Goal: Book appointment/travel/reservation

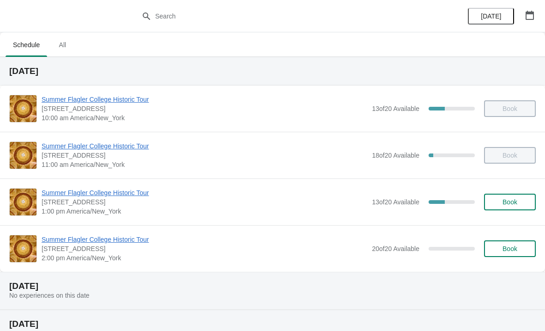
click at [512, 198] on span "Book" at bounding box center [510, 201] width 15 height 7
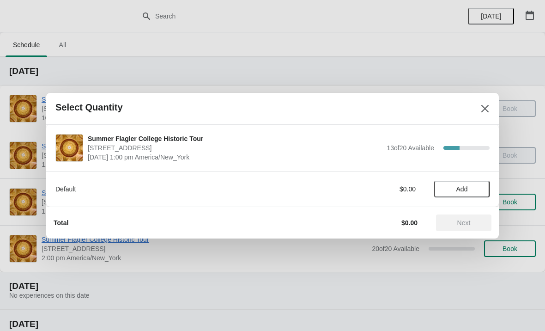
click at [466, 191] on span "Add" at bounding box center [463, 188] width 12 height 7
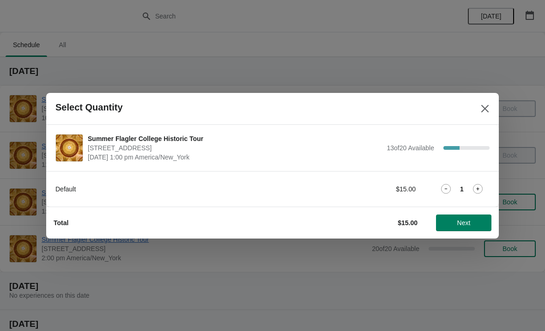
click at [479, 185] on icon at bounding box center [478, 189] width 10 height 10
click at [467, 228] on button "Next" at bounding box center [463, 222] width 55 height 17
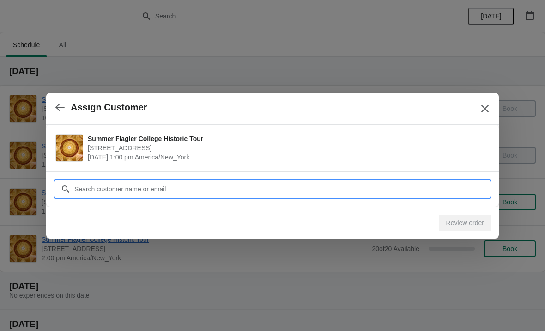
click at [256, 190] on input "Customer" at bounding box center [282, 189] width 416 height 17
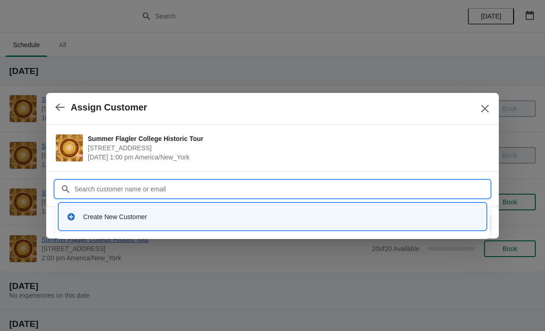
click at [159, 214] on div "Create New Customer" at bounding box center [281, 216] width 396 height 9
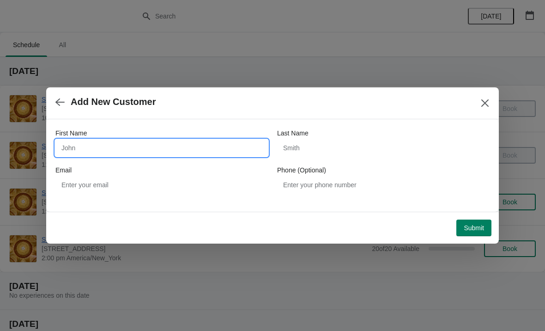
click at [74, 153] on input "First Name" at bounding box center [161, 148] width 213 height 17
type input "[PERSON_NAME]"
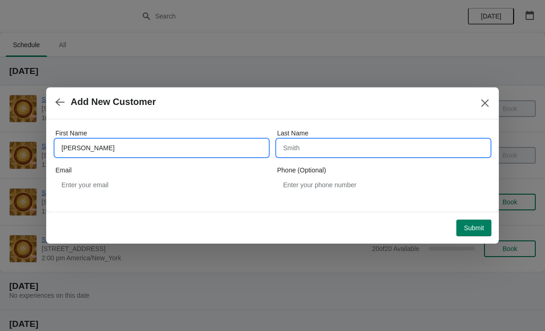
click at [317, 142] on input "Last Name" at bounding box center [383, 148] width 213 height 17
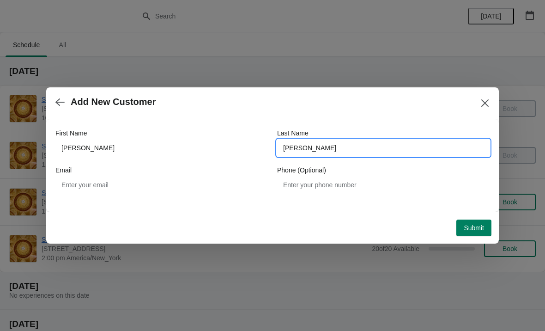
type input "[PERSON_NAME]"
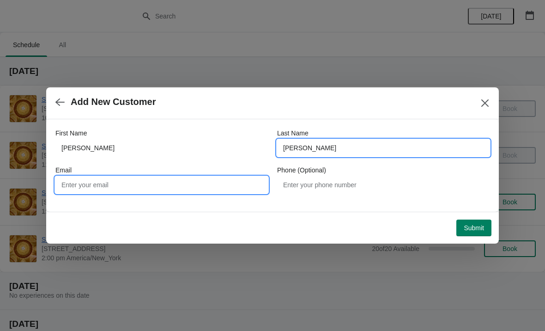
click at [173, 187] on input "Email" at bounding box center [161, 185] width 213 height 17
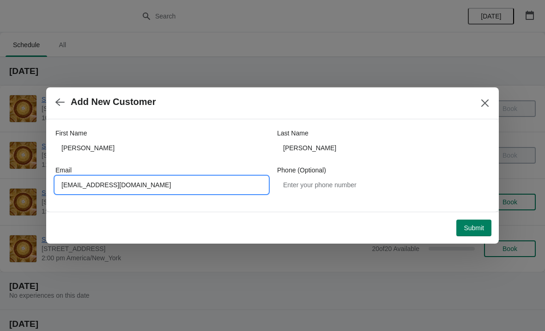
type input "[EMAIL_ADDRESS][DOMAIN_NAME]"
click at [515, 178] on div at bounding box center [272, 165] width 545 height 331
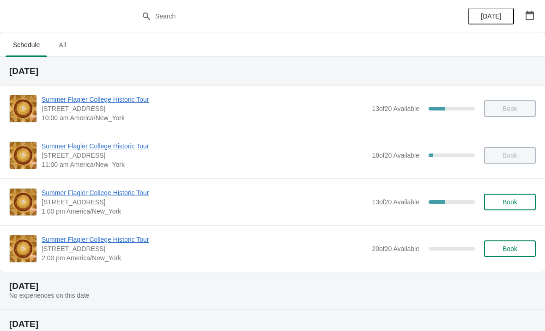
click at [518, 200] on span "Book" at bounding box center [510, 201] width 15 height 7
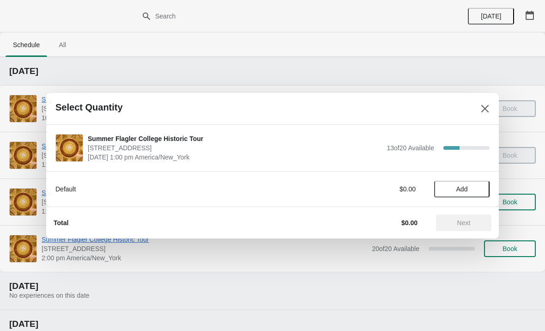
click at [473, 195] on button "Add" at bounding box center [462, 189] width 55 height 17
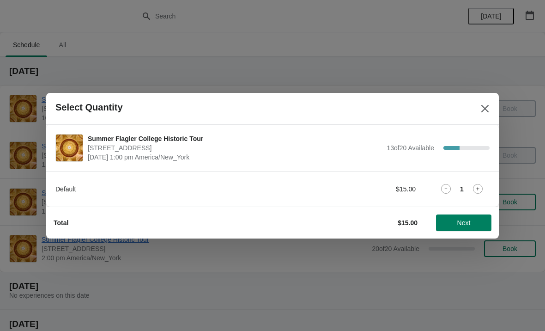
click at [481, 192] on icon at bounding box center [478, 189] width 10 height 10
click at [473, 219] on span "Next" at bounding box center [464, 222] width 41 height 7
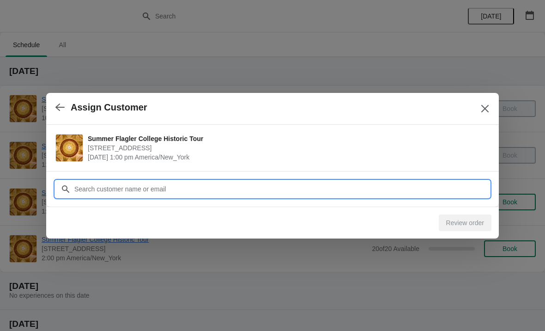
click at [248, 189] on input "Customer" at bounding box center [282, 189] width 416 height 17
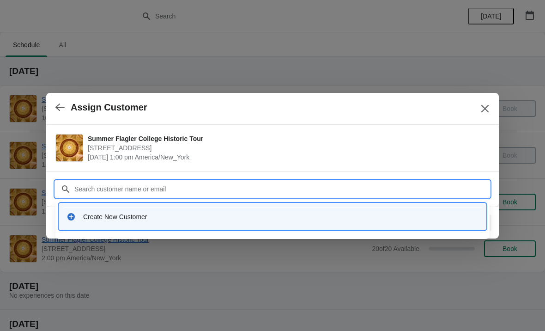
click at [139, 219] on div "Create New Customer" at bounding box center [281, 216] width 396 height 9
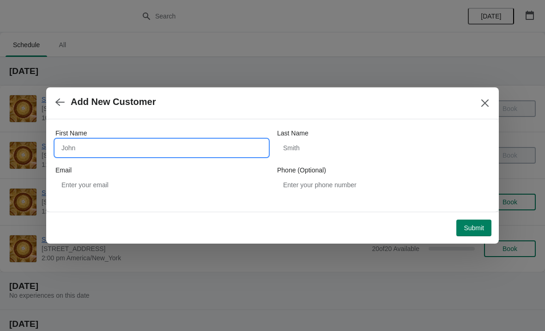
click at [173, 148] on input "First Name" at bounding box center [161, 148] width 213 height 17
type input "[PERSON_NAME]"
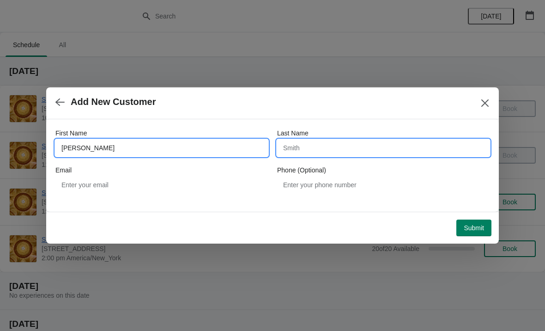
click at [349, 155] on input "Last Name" at bounding box center [383, 148] width 213 height 17
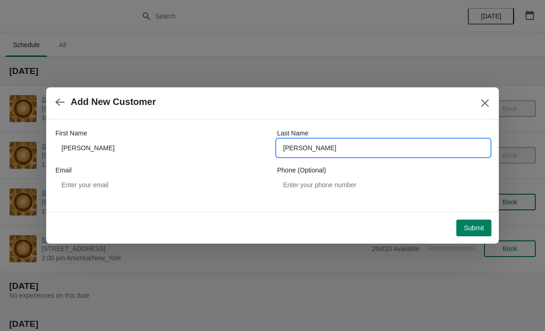
type input "[PERSON_NAME]"
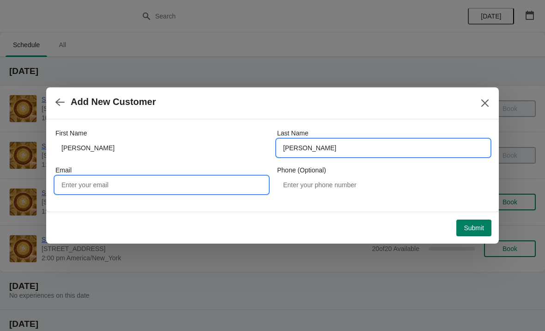
click at [161, 192] on input "Email" at bounding box center [161, 185] width 213 height 17
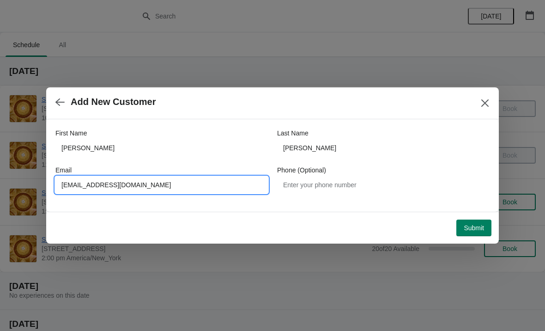
type input "[EMAIL_ADDRESS][DOMAIN_NAME]"
